Goal: Find specific page/section: Find specific page/section

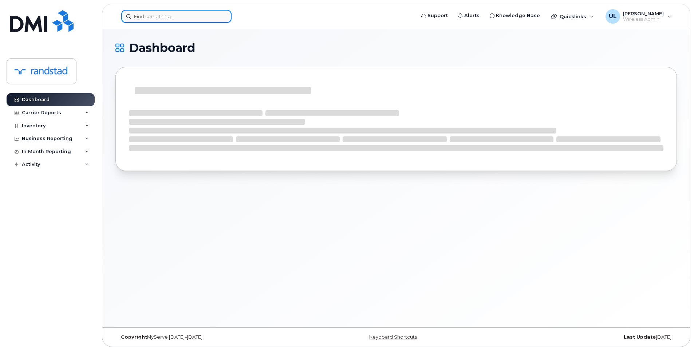
click at [167, 18] on input at bounding box center [176, 16] width 110 height 13
paste input "356845119272084"
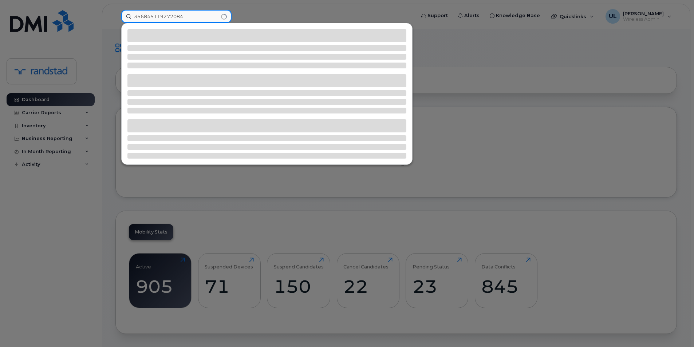
type input "356845119272084"
click at [182, 43] on div at bounding box center [267, 93] width 291 height 141
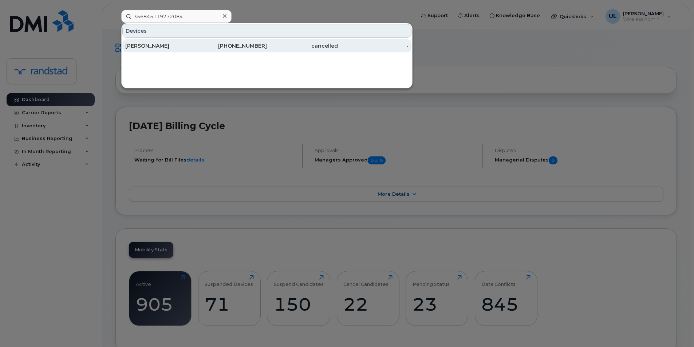
click at [182, 43] on div "[PERSON_NAME]" at bounding box center [160, 45] width 71 height 7
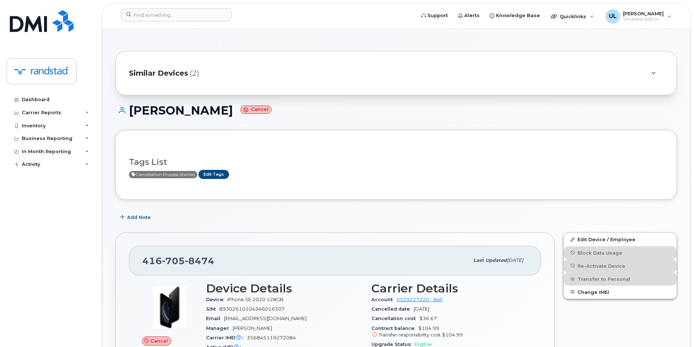
click at [166, 111] on h1 "[PERSON_NAME] Cancel" at bounding box center [396, 110] width 562 height 13
copy h1 "Ademola"
drag, startPoint x: 166, startPoint y: 111, endPoint x: 176, endPoint y: 15, distance: 96.7
click at [176, 15] on input at bounding box center [176, 14] width 110 height 13
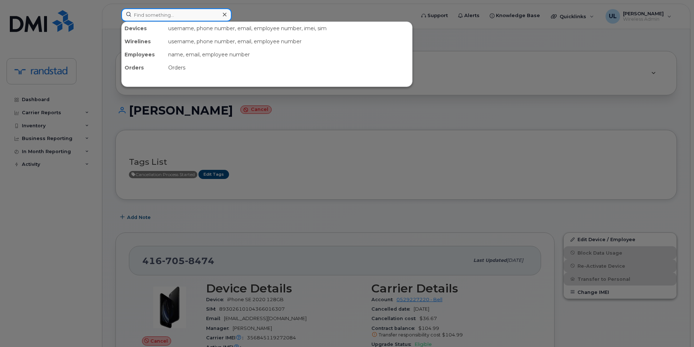
paste input "Ademola"
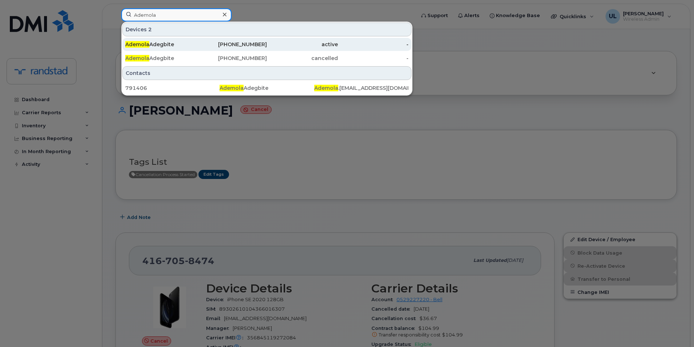
type input "Ademola"
click at [190, 44] on div "[PERSON_NAME]" at bounding box center [160, 44] width 71 height 7
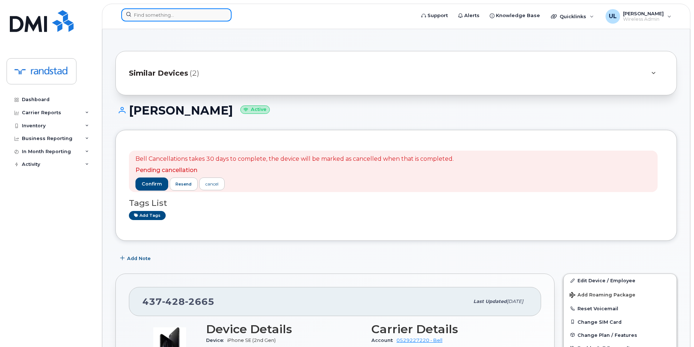
drag, startPoint x: 193, startPoint y: 11, endPoint x: 195, endPoint y: 14, distance: 3.9
click at [193, 11] on input at bounding box center [176, 14] width 110 height 13
paste input "89302610104366016307"
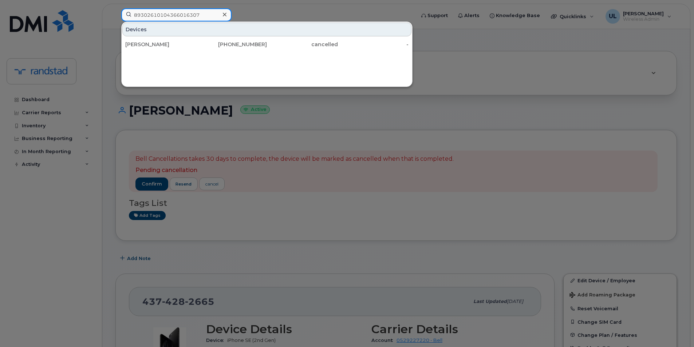
type input "89302610104366016307"
click at [314, 140] on div at bounding box center [347, 173] width 694 height 347
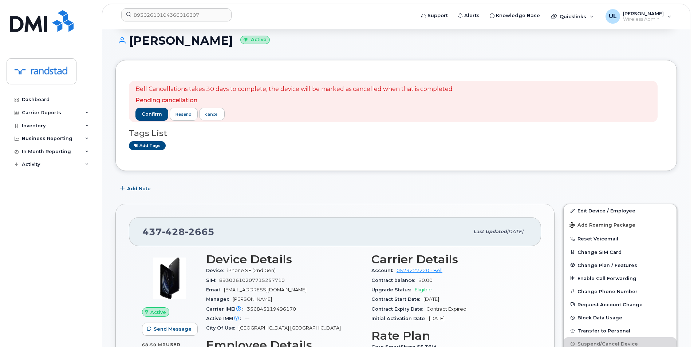
scroll to position [121, 0]
